Goal: Check status

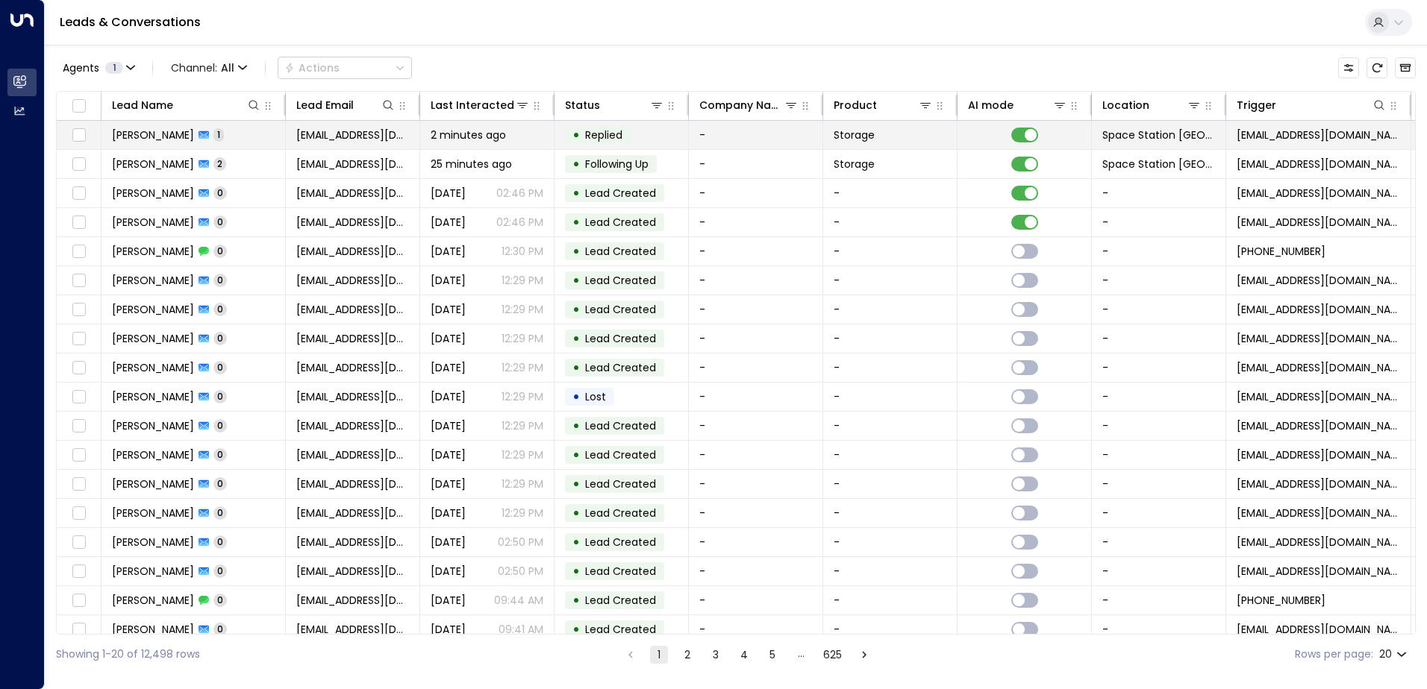
click at [490, 135] on span "2 minutes ago" at bounding box center [468, 135] width 75 height 15
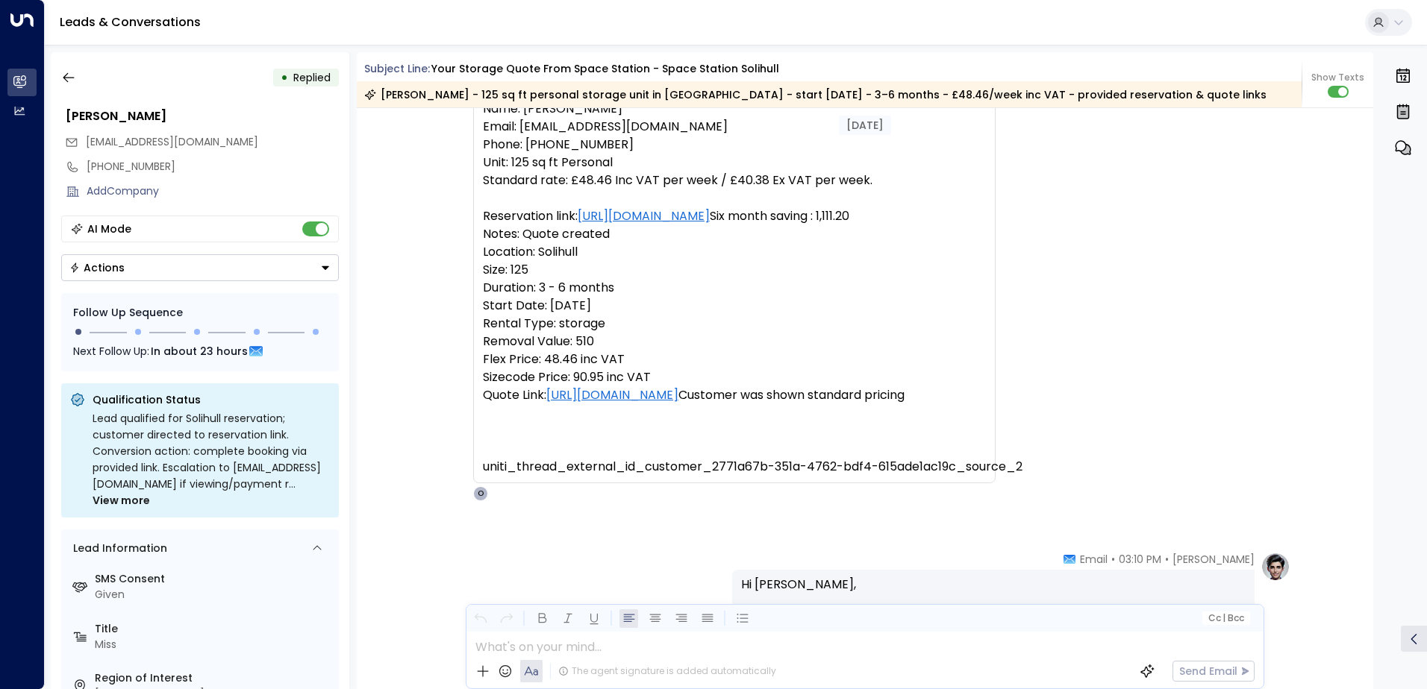
scroll to position [58, 0]
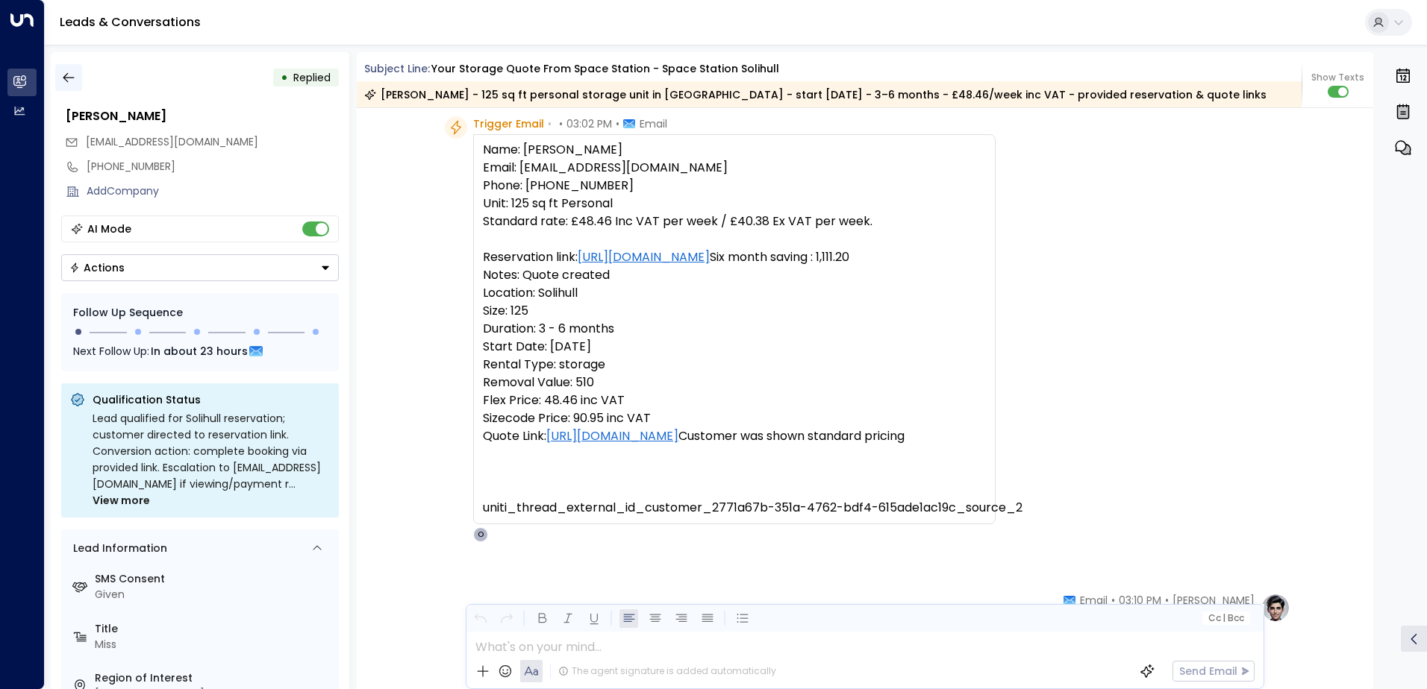
click at [69, 75] on icon "button" at bounding box center [68, 77] width 15 height 15
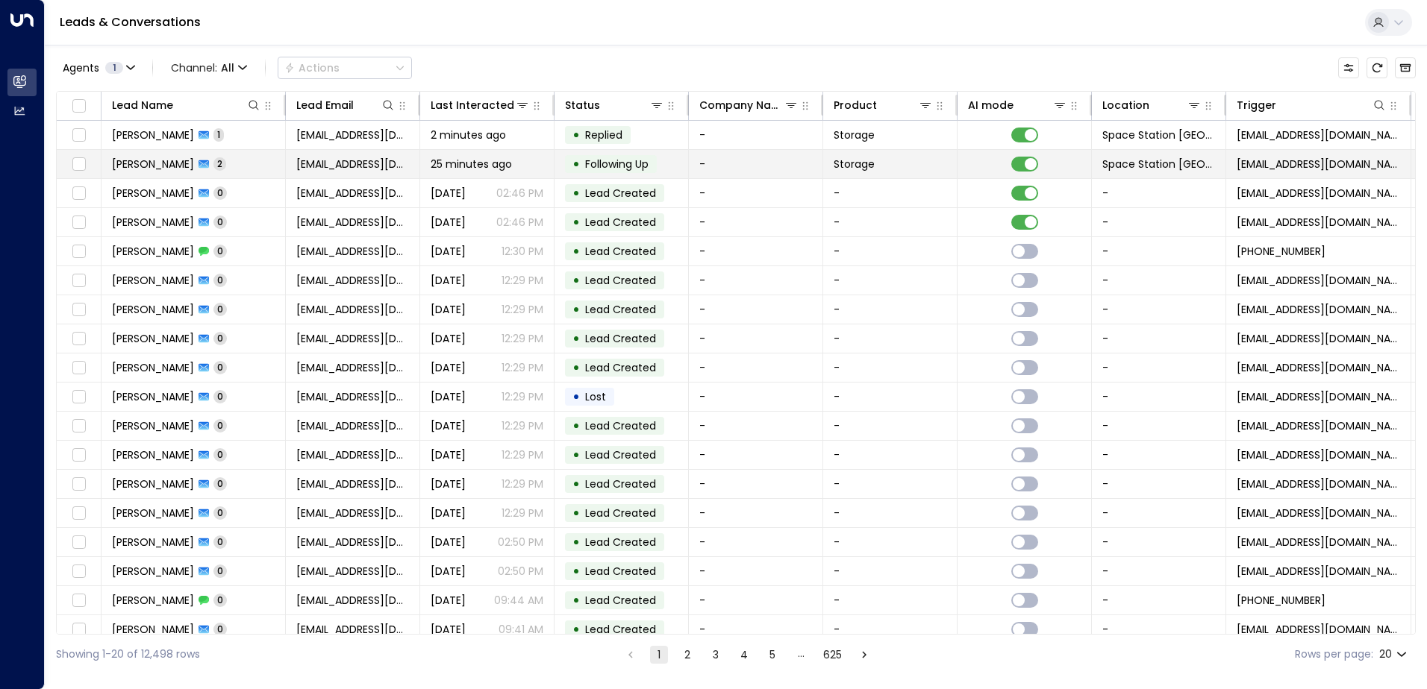
click at [496, 157] on span "25 minutes ago" at bounding box center [471, 164] width 81 height 15
